Goal: Task Accomplishment & Management: Complete application form

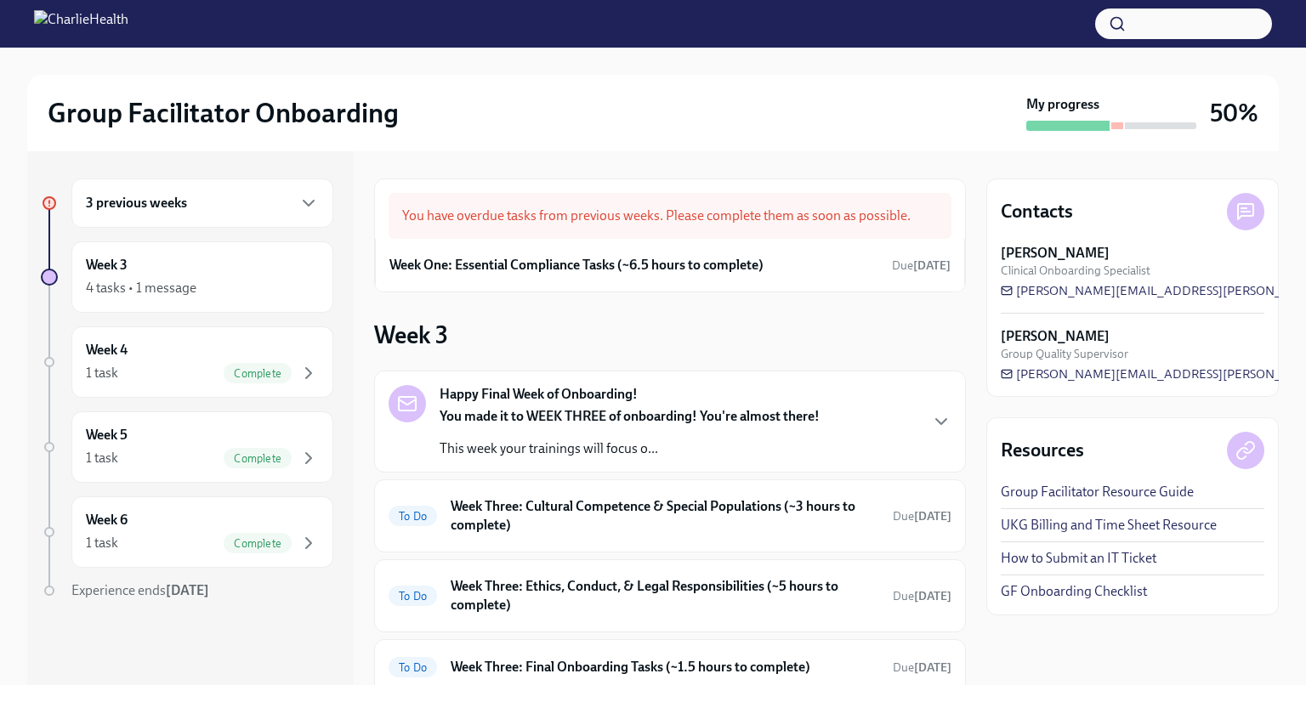
click at [194, 210] on div "3 previous weeks" at bounding box center [202, 203] width 233 height 20
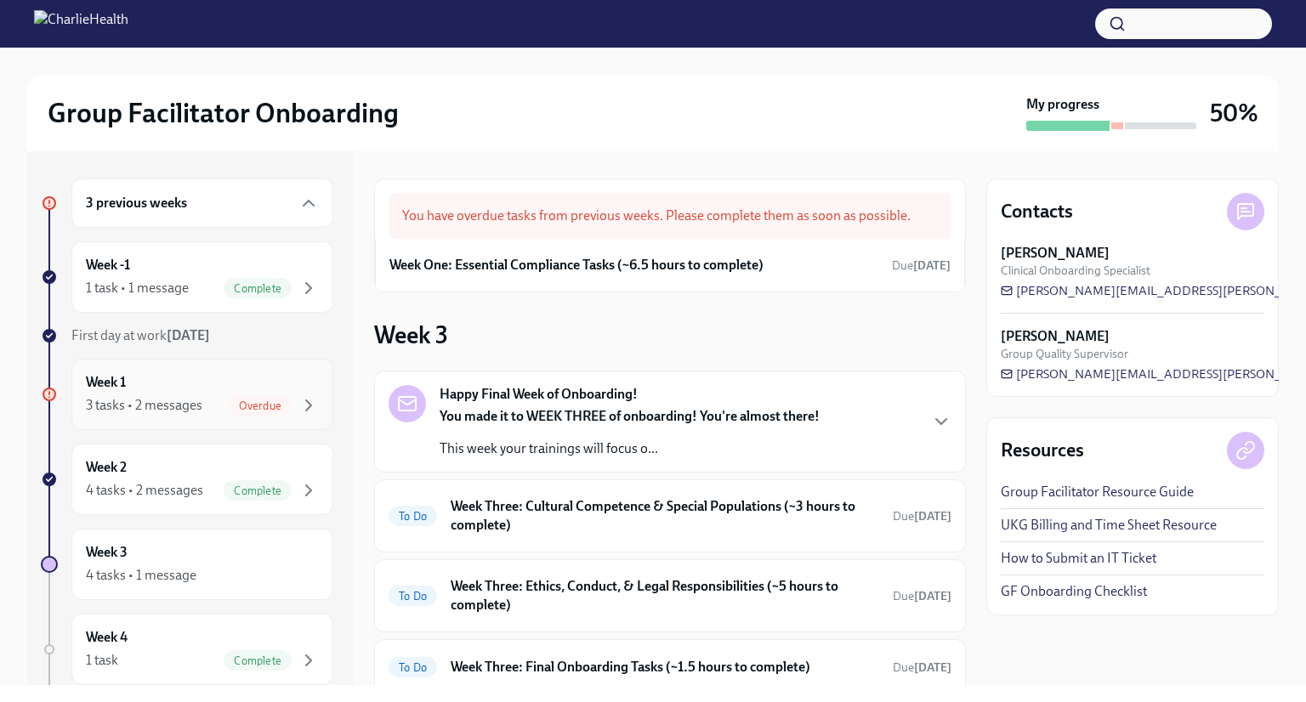
click at [160, 406] on div "3 tasks • 2 messages" at bounding box center [144, 405] width 116 height 19
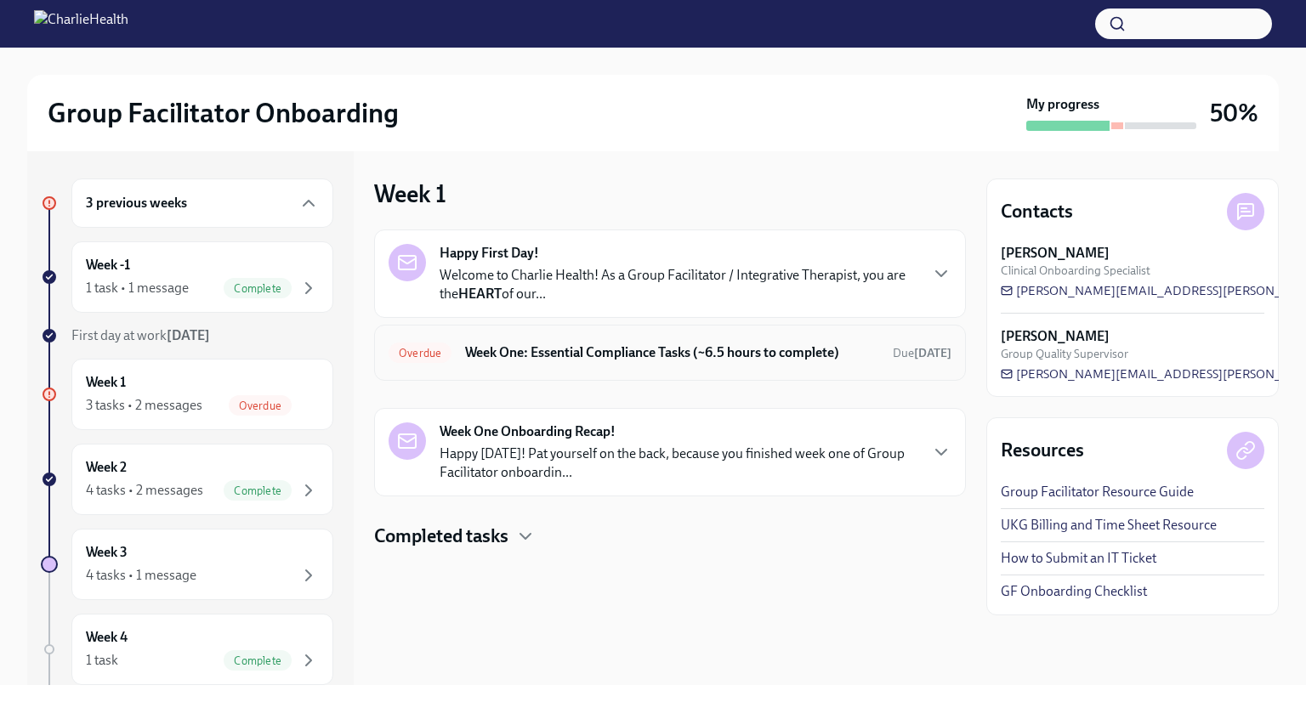
click at [666, 354] on h6 "Week One: Essential Compliance Tasks (~6.5 hours to complete)" at bounding box center [672, 352] width 414 height 19
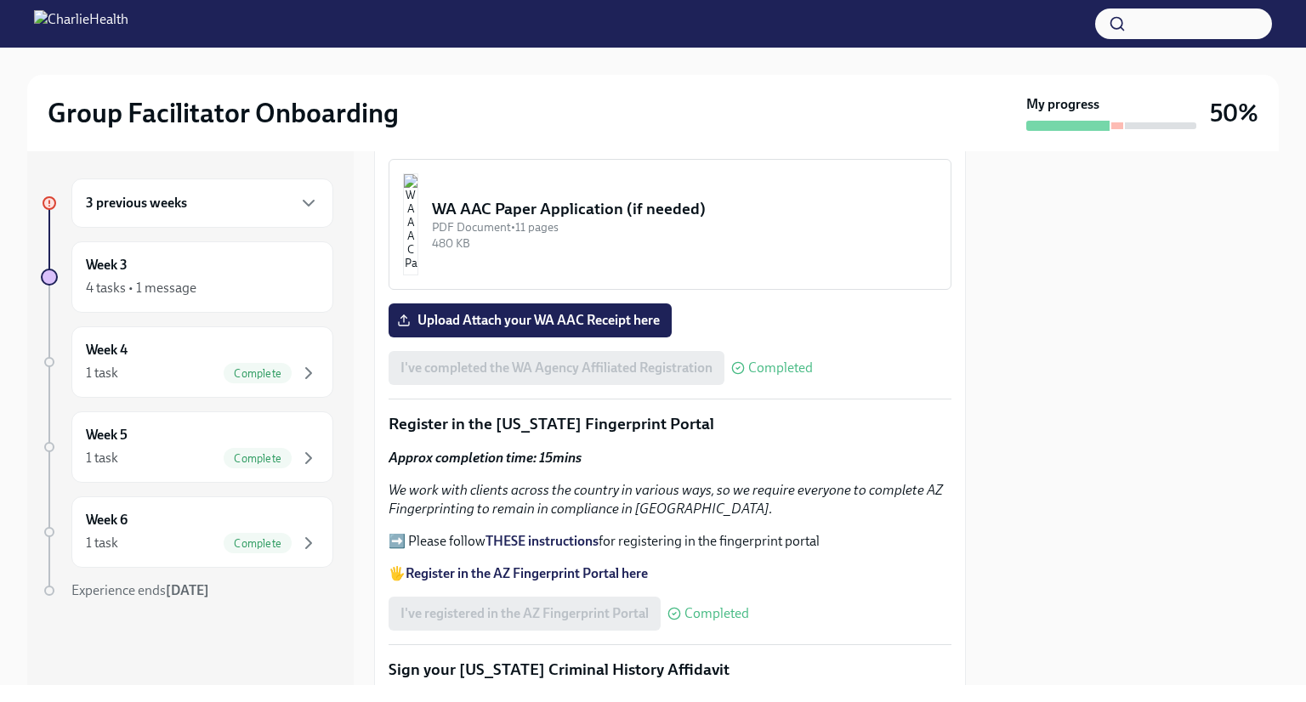
scroll to position [1721, 0]
click at [594, 303] on label "Upload Attach your WA AAC Receipt here" at bounding box center [529, 320] width 283 height 34
click at [0, 0] on input "Upload Attach your WA AAC Receipt here" at bounding box center [0, 0] width 0 height 0
click at [204, 268] on div "Week 3 4 tasks • 1 message" at bounding box center [202, 277] width 233 height 43
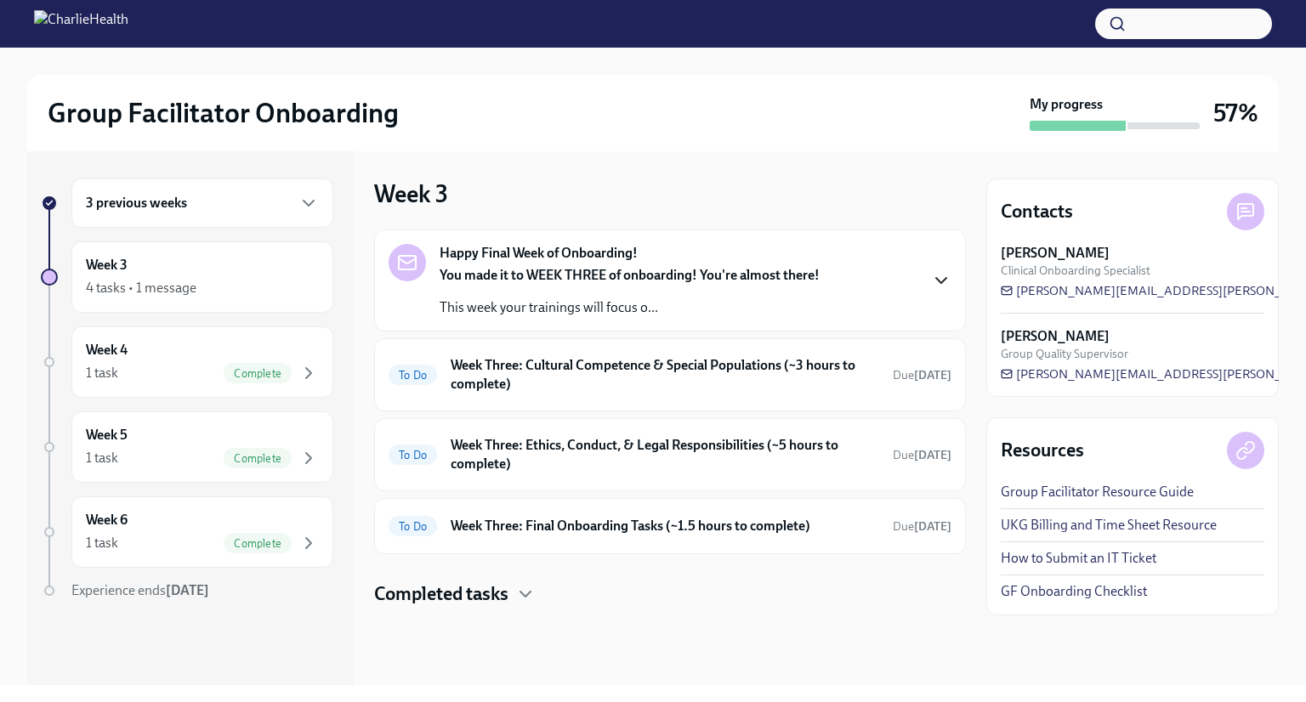
click at [935, 274] on icon "button" at bounding box center [941, 280] width 20 height 20
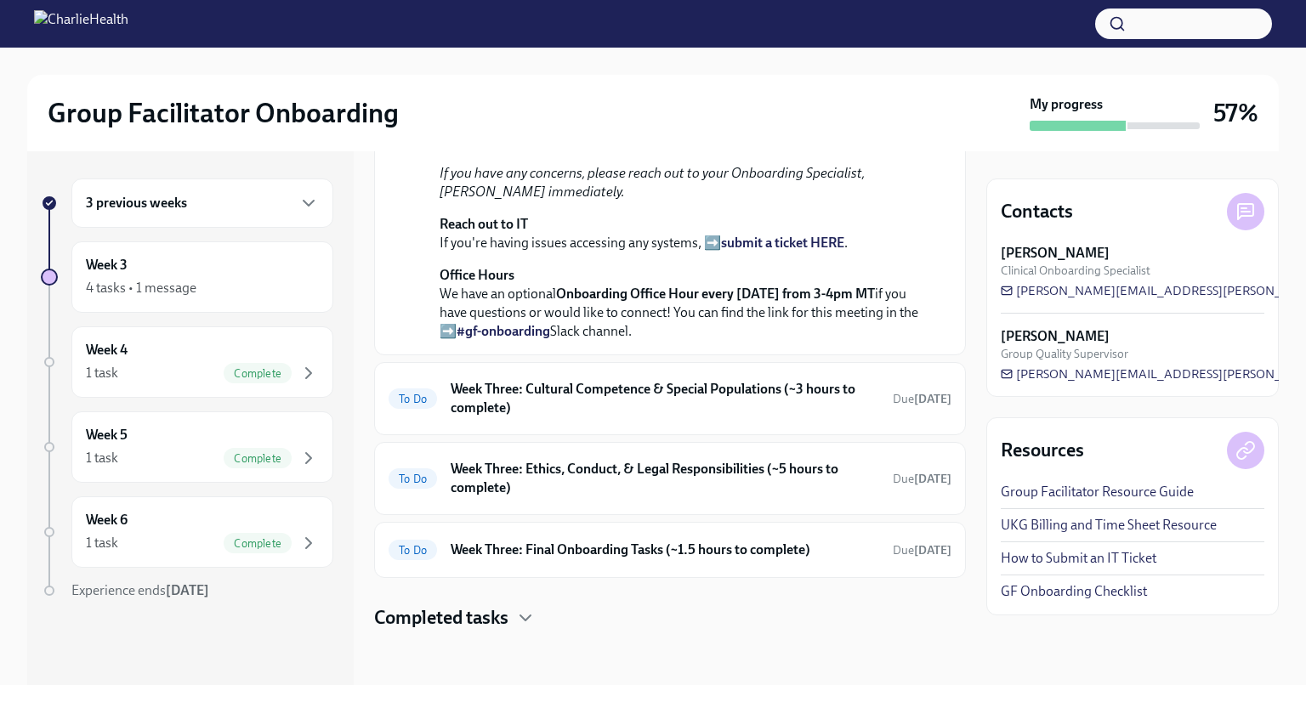
scroll to position [640, 0]
